Goal: Transaction & Acquisition: Purchase product/service

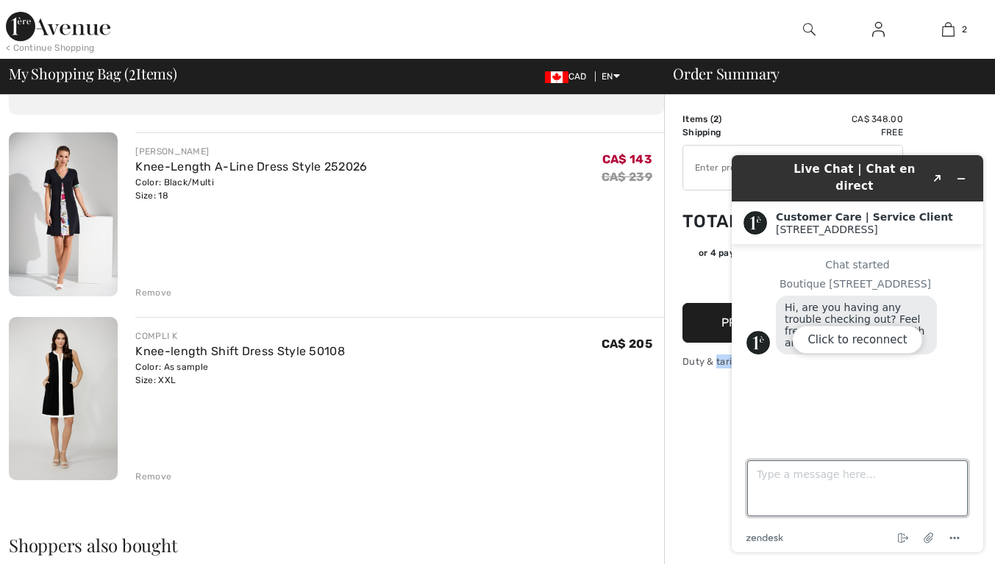
click at [877, 474] on textarea "Type a message here..." at bounding box center [857, 488] width 221 height 56
click at [964, 179] on div "Click to reconnect" at bounding box center [857, 353] width 251 height 397
click at [961, 173] on div "Click to reconnect" at bounding box center [857, 353] width 251 height 397
click at [967, 168] on div "Click to reconnect" at bounding box center [857, 353] width 251 height 397
click at [966, 122] on div "Order Summary Details Items ( 2 ) CA$ 348.00 Promo code CA$ 0.00 Shipping Free …" at bounding box center [829, 547] width 331 height 1071
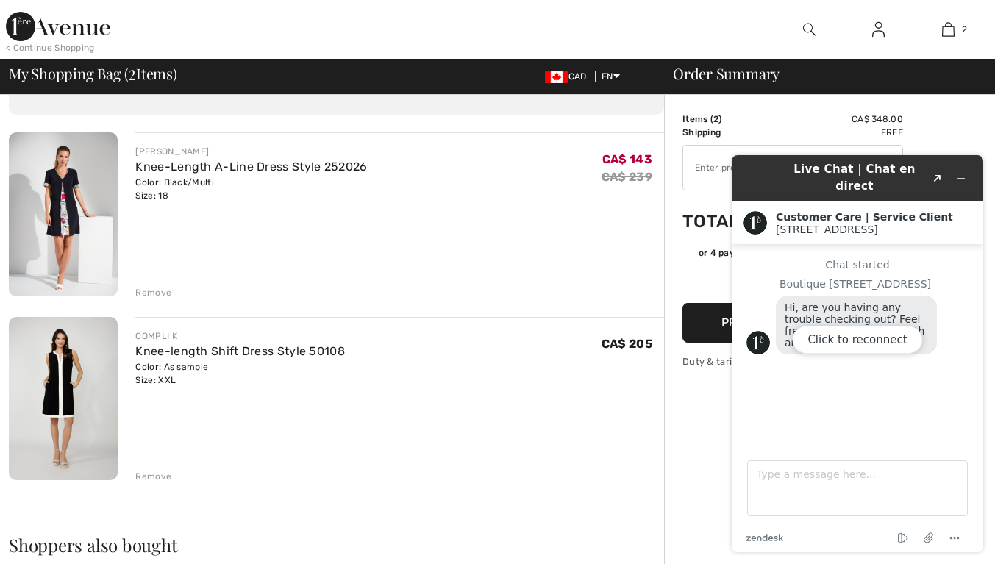
click at [961, 167] on div "Click to reconnect" at bounding box center [857, 353] width 251 height 397
click at [935, 168] on div "Click to reconnect" at bounding box center [857, 353] width 251 height 397
click at [964, 168] on div "Click to reconnect" at bounding box center [857, 353] width 251 height 397
